Goal: Task Accomplishment & Management: Complete application form

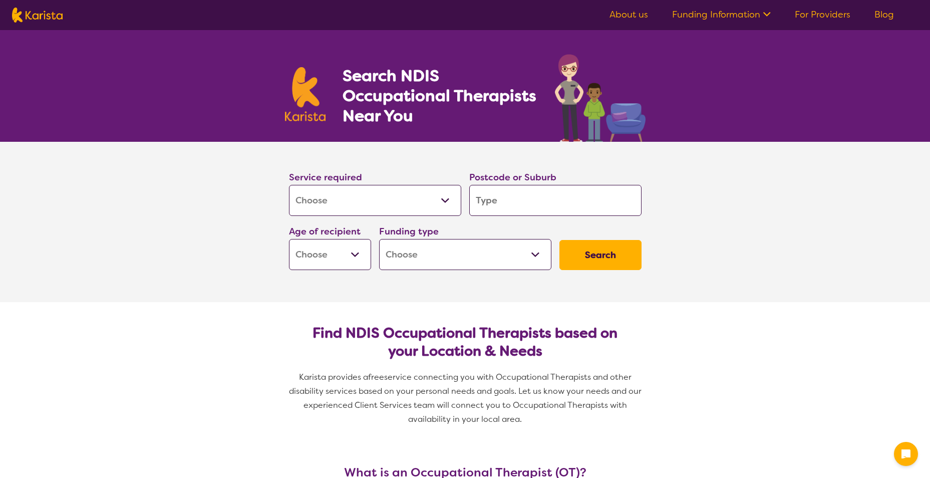
select select "[MEDICAL_DATA]"
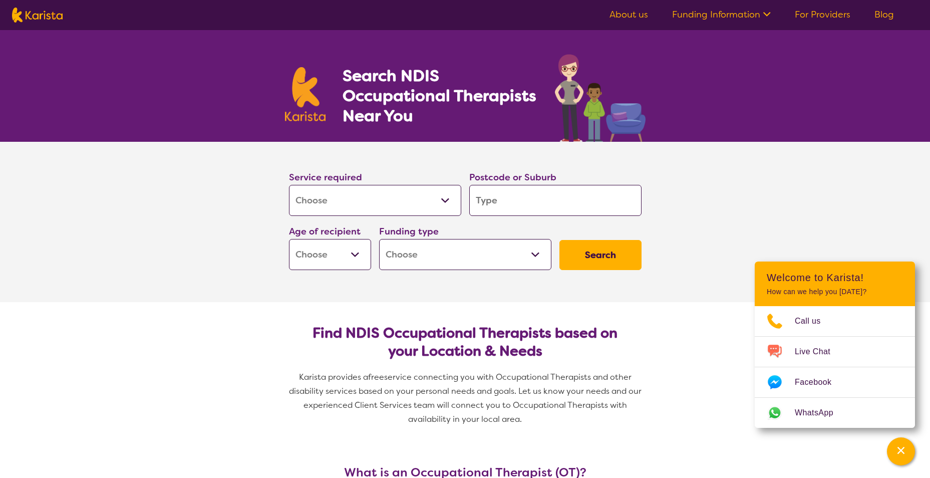
click at [412, 211] on select "Allied Health Assistant Assessment ([MEDICAL_DATA] or [MEDICAL_DATA]) Behaviour…" at bounding box center [375, 200] width 172 height 31
click at [410, 203] on select "Allied Health Assistant Assessment ([MEDICAL_DATA] or [MEDICAL_DATA]) Behaviour…" at bounding box center [375, 200] width 172 height 31
click at [539, 206] on input "search" at bounding box center [555, 200] width 172 height 31
type input "4"
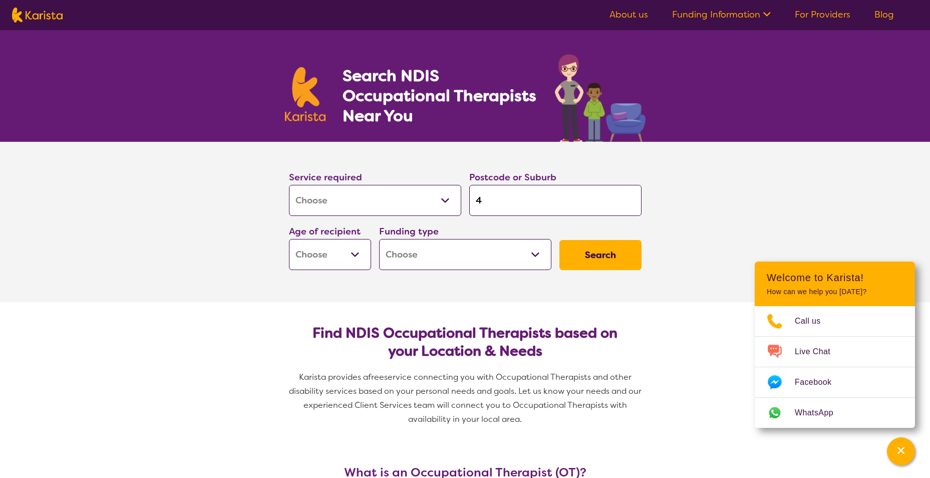
type input "48"
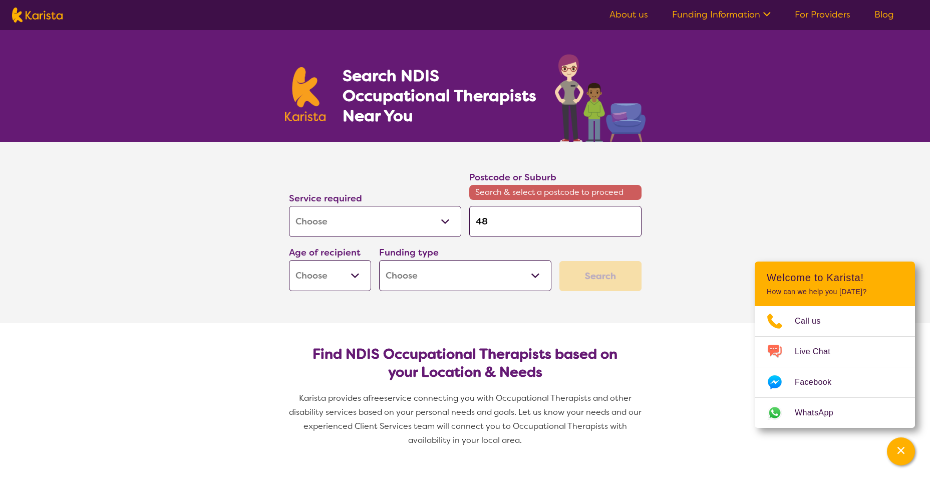
type input "488"
type input "4881"
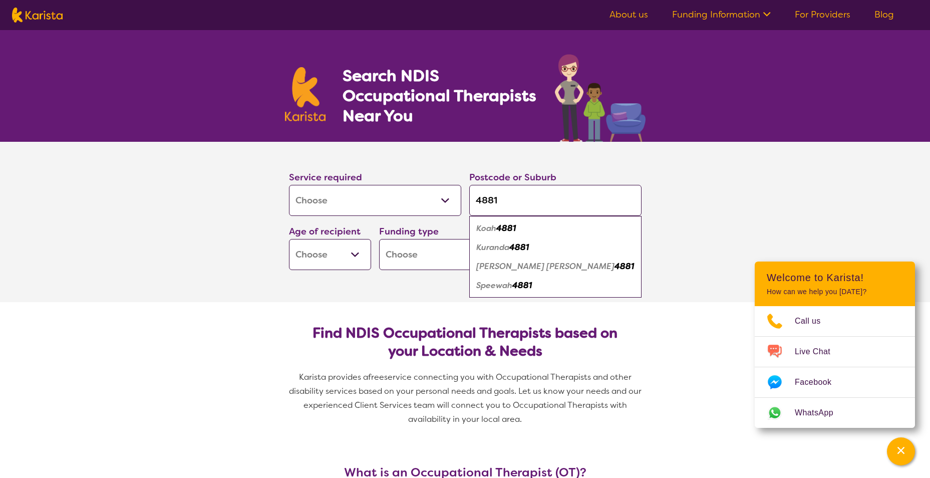
type input "4881"
click at [529, 251] on em "4881" at bounding box center [519, 247] width 20 height 11
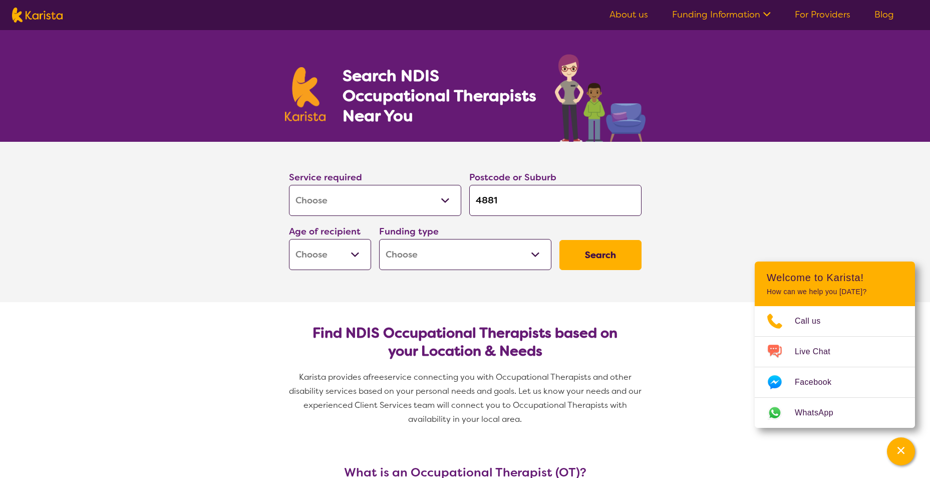
click at [353, 258] on select "Early Childhood - 0 to 9 Child - 10 to 11 Adolescent - 12 to 17 Adult - 18 to 6…" at bounding box center [330, 254] width 82 height 31
select select "EC"
click at [289, 239] on select "Early Childhood - 0 to 9 Child - 10 to 11 Adolescent - 12 to 17 Adult - 18 to 6…" at bounding box center [330, 254] width 82 height 31
select select "EC"
click at [541, 260] on select "Home Care Package (HCP) National Disability Insurance Scheme (NDIS) I don't know" at bounding box center [465, 254] width 172 height 31
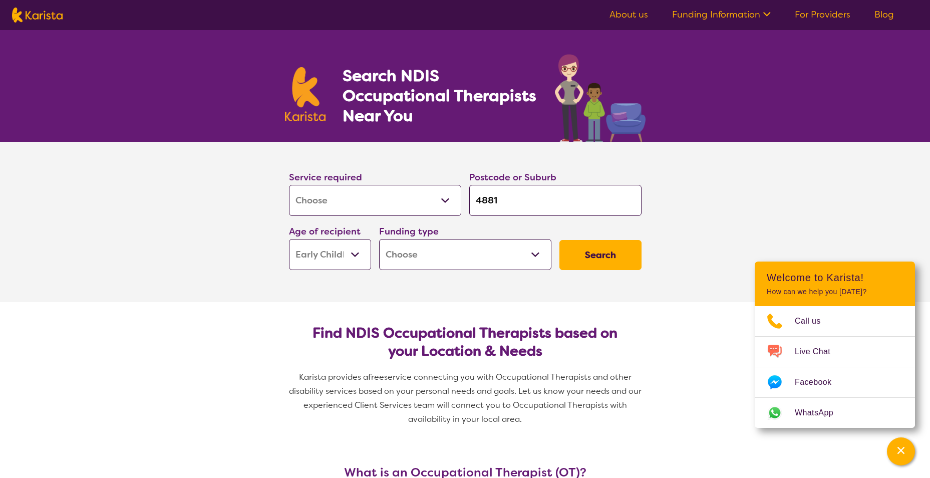
select select "NDIS"
click at [379, 239] on select "Home Care Package (HCP) National Disability Insurance Scheme (NDIS) I don't know" at bounding box center [465, 254] width 172 height 31
select select "NDIS"
click at [627, 268] on button "Search" at bounding box center [601, 255] width 82 height 30
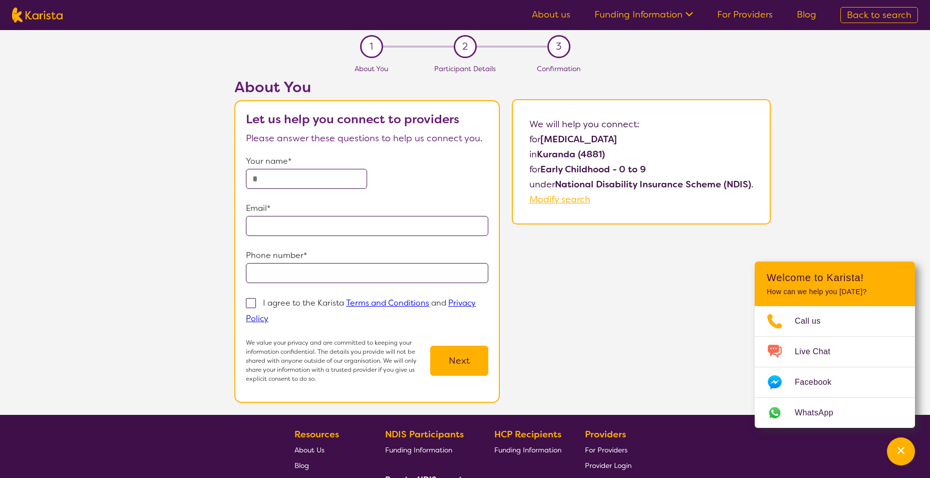
select select "[MEDICAL_DATA]"
select select "EC"
select select "NDIS"
select select "[MEDICAL_DATA]"
select select "EC"
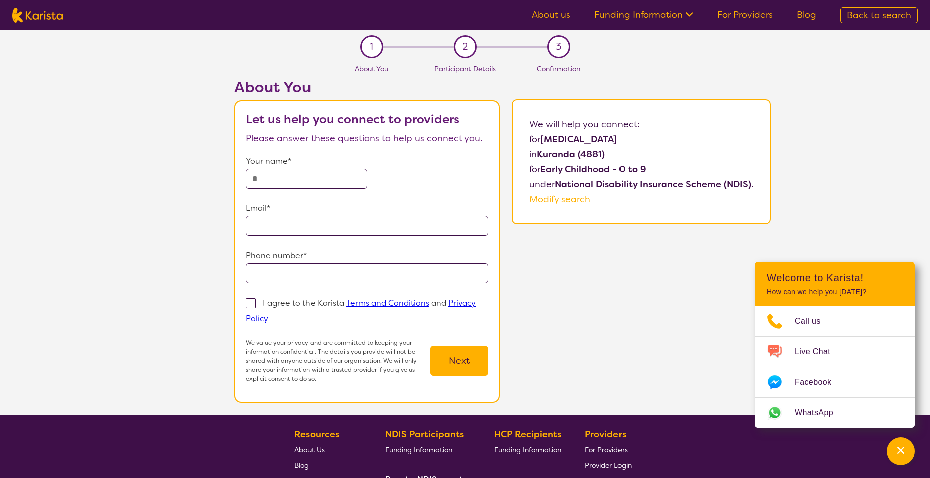
select select "NDIS"
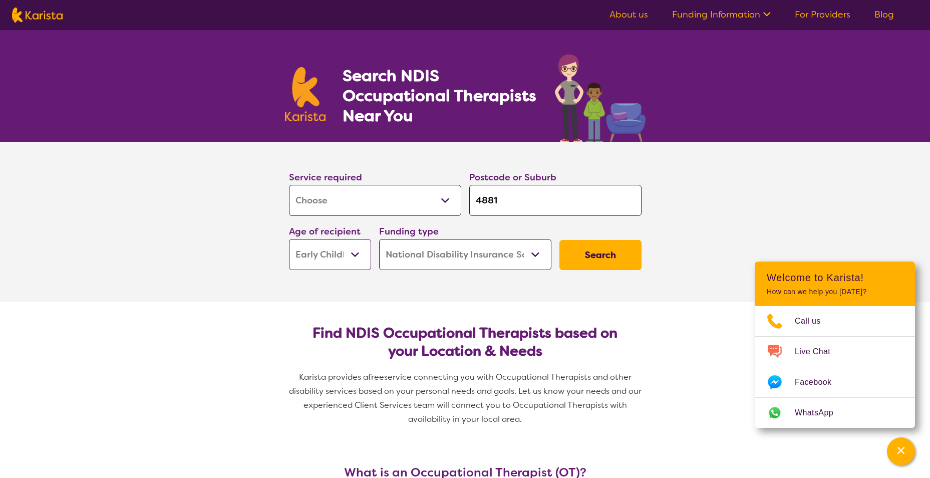
click at [513, 197] on input "4881" at bounding box center [555, 200] width 172 height 31
type input "488"
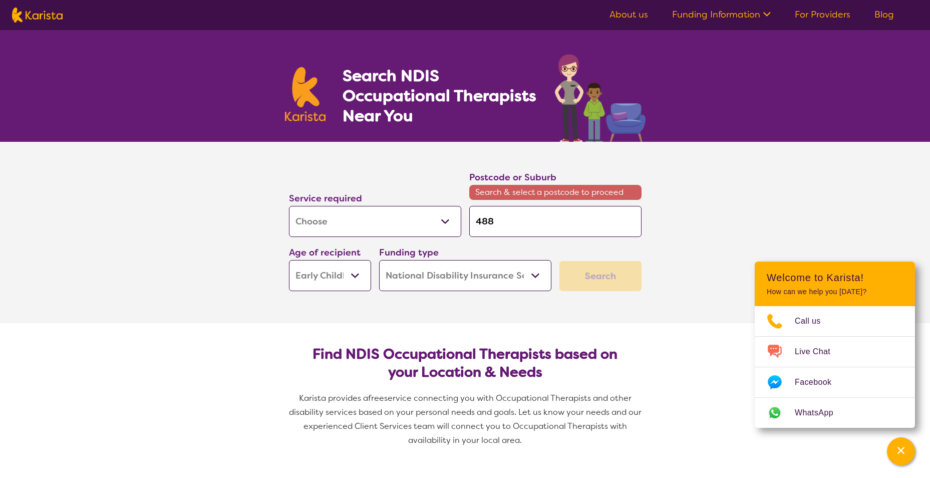
type input "4888"
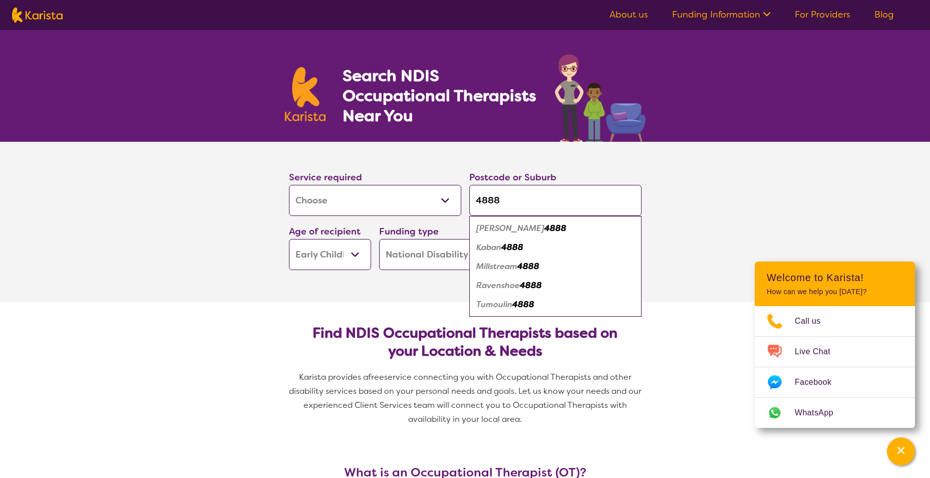
type input "4888"
drag, startPoint x: 516, startPoint y: 286, endPoint x: 521, endPoint y: 286, distance: 5.5
click at [516, 286] on em "Ravenshoe" at bounding box center [498, 285] width 44 height 11
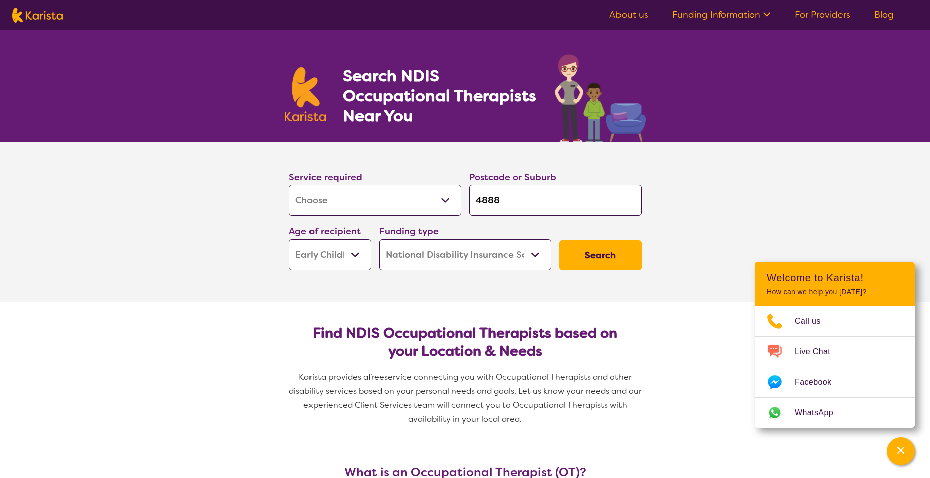
click at [604, 261] on button "Search" at bounding box center [601, 255] width 82 height 30
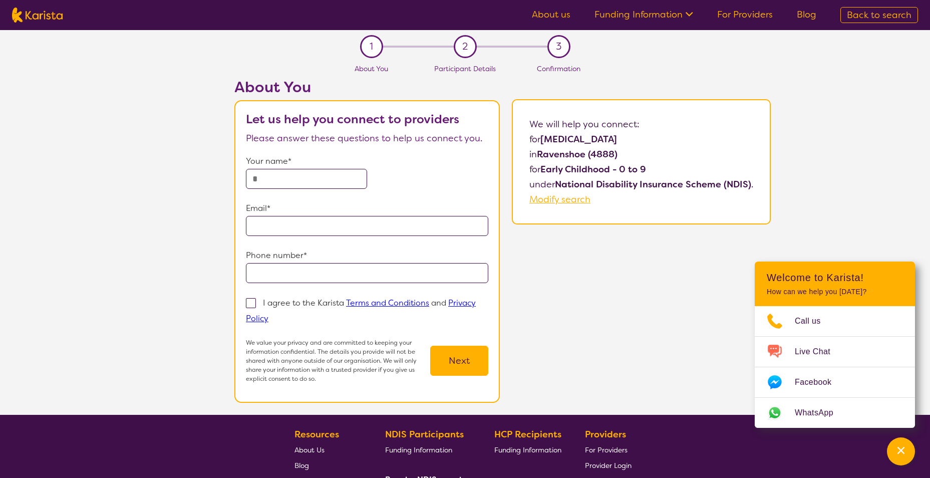
click at [295, 178] on input "text" at bounding box center [306, 179] width 121 height 20
click at [391, 146] on p "Please answer these questions to help us connect you." at bounding box center [367, 138] width 242 height 15
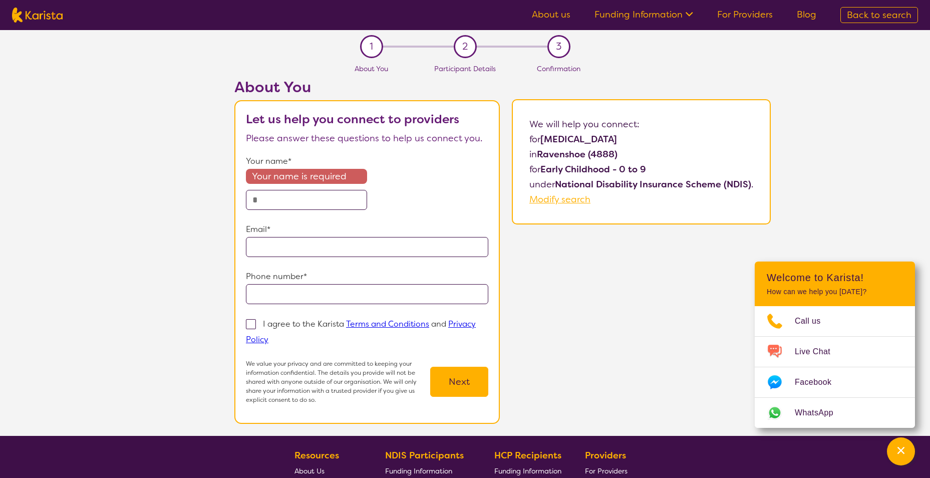
select select "[MEDICAL_DATA]"
select select "EC"
select select "NDIS"
select select "[MEDICAL_DATA]"
select select "EC"
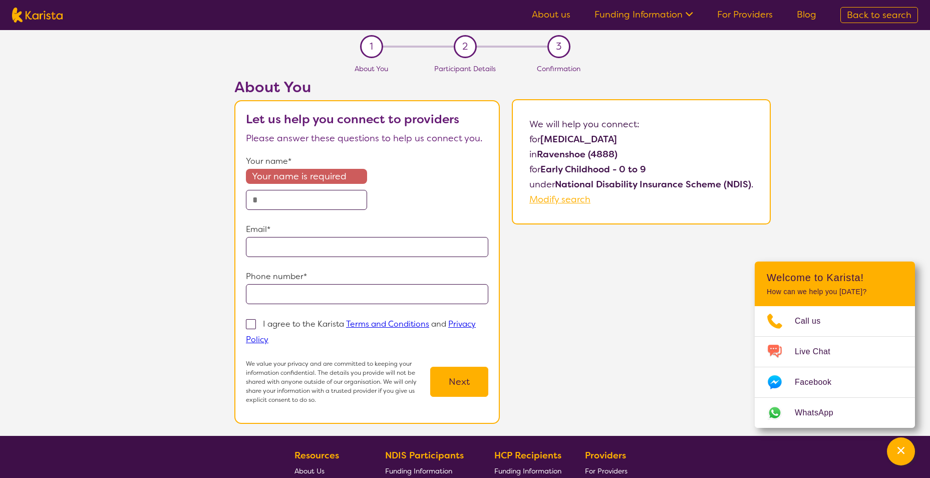
select select "NDIS"
